Goal: Navigation & Orientation: Go to known website

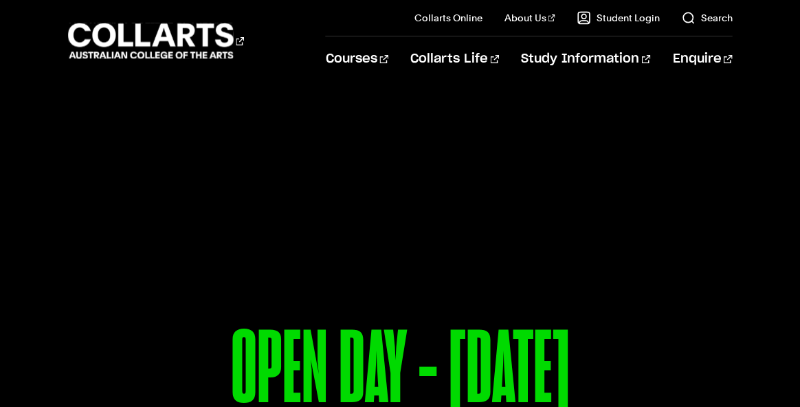
click at [452, 19] on link "Collarts Online" at bounding box center [448, 18] width 68 height 14
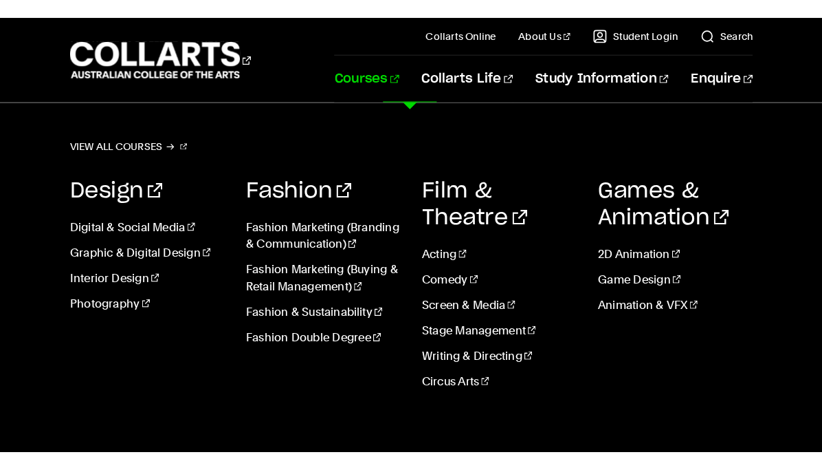
scroll to position [29, 0]
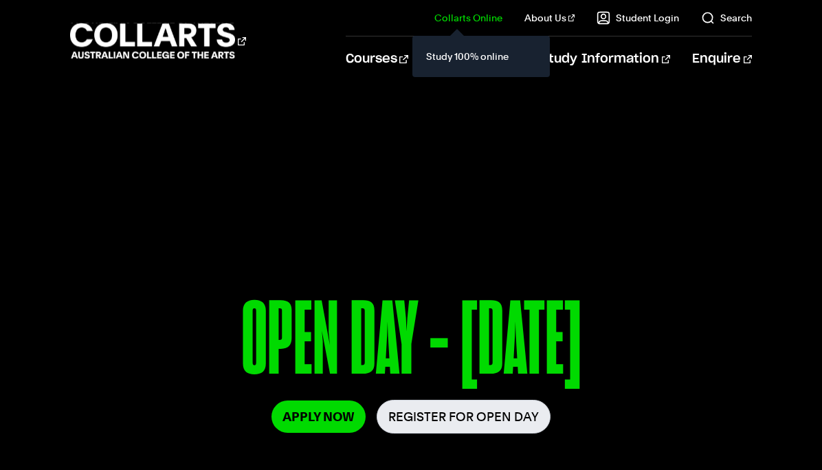
click at [465, 19] on link "Collarts Online" at bounding box center [468, 18] width 68 height 14
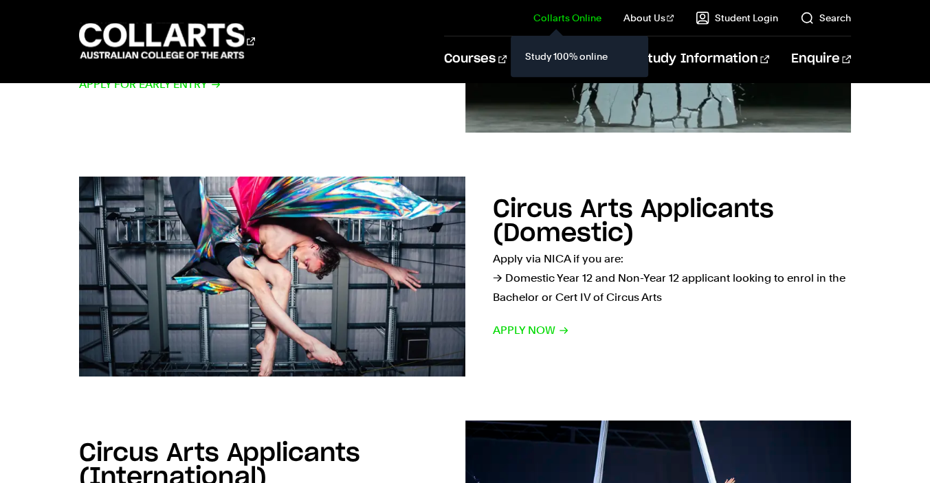
scroll to position [604, 0]
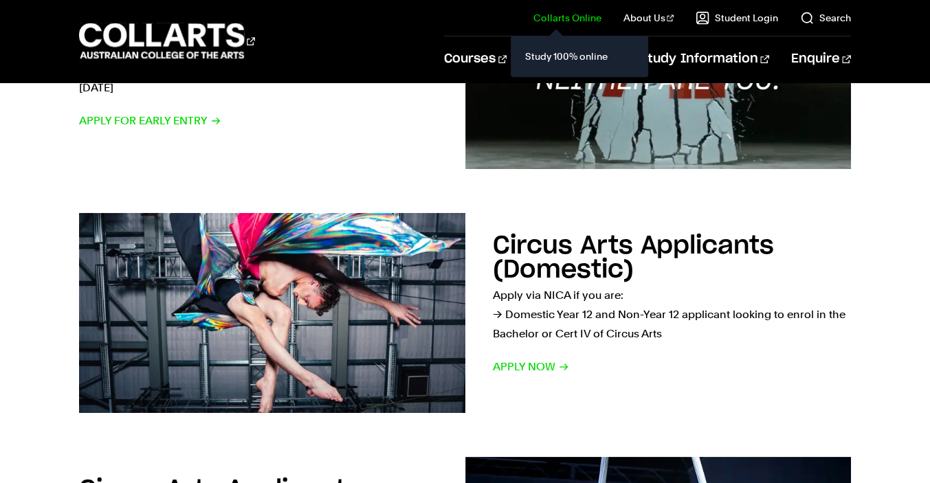
click at [577, 17] on link "Collarts Online" at bounding box center [567, 18] width 68 height 14
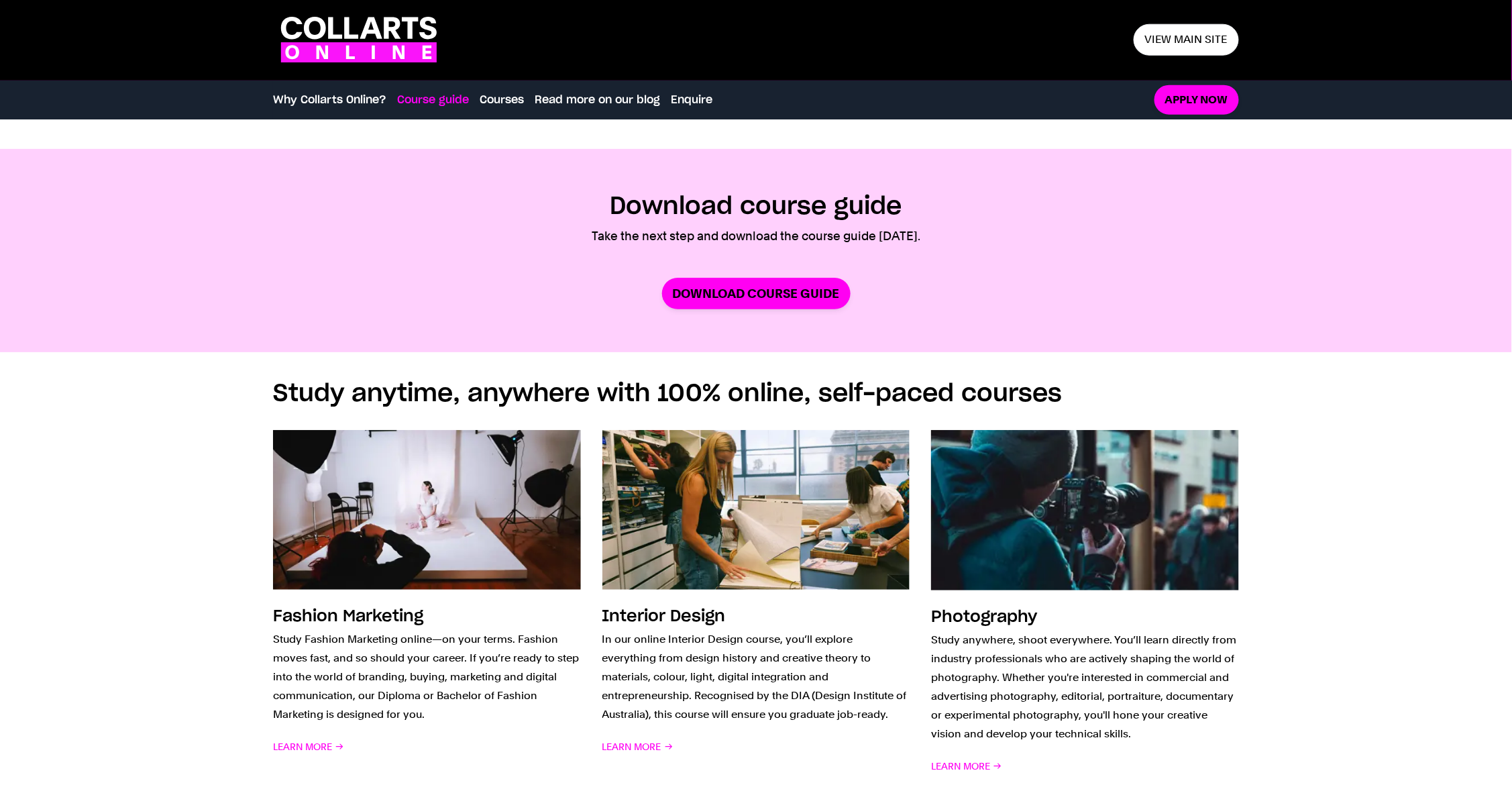
scroll to position [684, 0]
